Goal: Navigation & Orientation: Find specific page/section

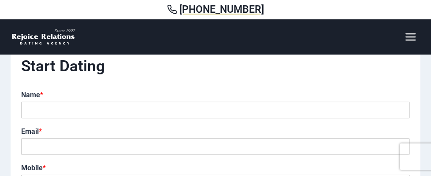
scroll to position [1147, 0]
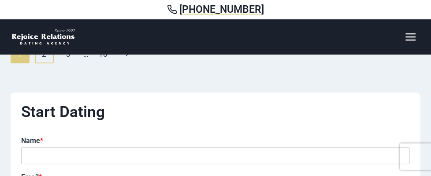
click at [45, 57] on link "2" at bounding box center [44, 54] width 19 height 19
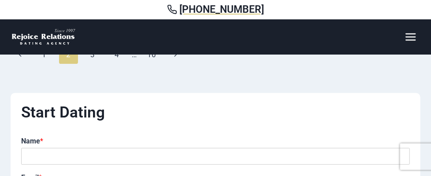
scroll to position [1102, 0]
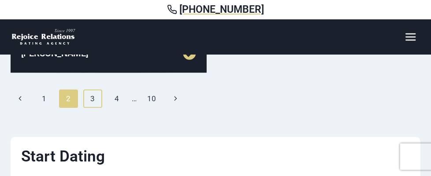
click at [88, 96] on link "3" at bounding box center [92, 99] width 19 height 19
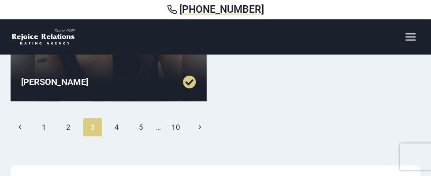
scroll to position [1058, 0]
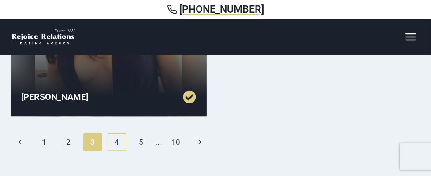
click at [116, 135] on link "4" at bounding box center [117, 142] width 19 height 19
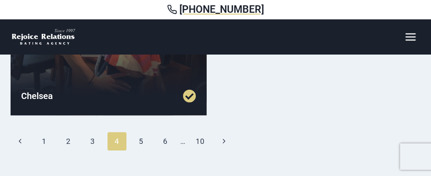
scroll to position [1058, 0]
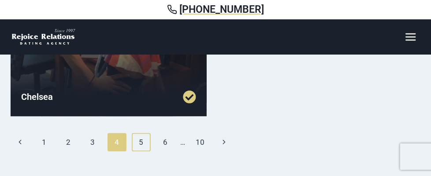
click at [146, 142] on link "5" at bounding box center [141, 142] width 19 height 19
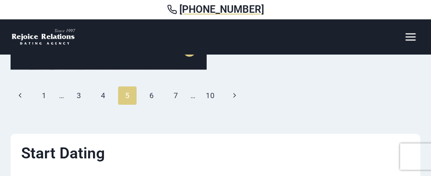
scroll to position [1102, 0]
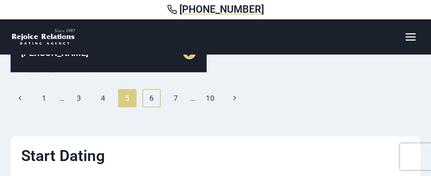
click at [150, 98] on link "6" at bounding box center [151, 98] width 19 height 19
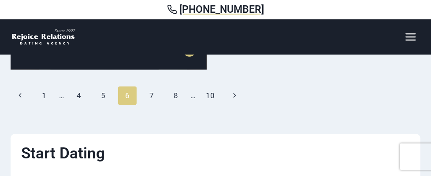
scroll to position [1058, 0]
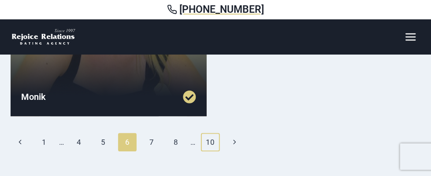
click at [209, 140] on link "10" at bounding box center [210, 142] width 19 height 19
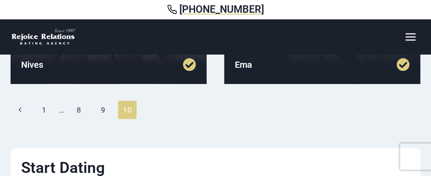
scroll to position [309, 0]
